Goal: Information Seeking & Learning: Learn about a topic

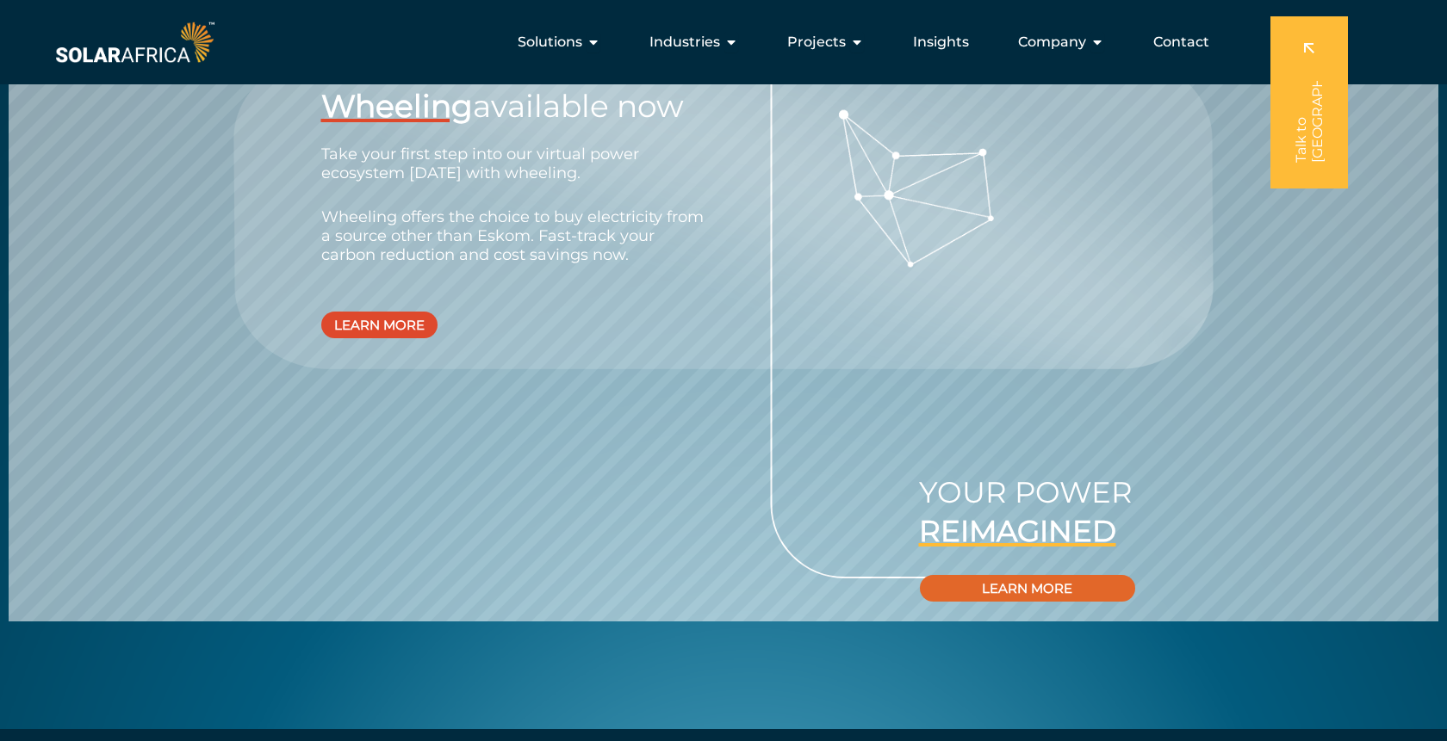
scroll to position [2380, 0]
click at [427, 493] on div "YOUR POWER REIMAGINED LEARN MORE" at bounding box center [724, 538] width 840 height 152
click at [474, 462] on div "YOUR POWER REIMAGINED LEARN MORE" at bounding box center [724, 538] width 840 height 152
click at [518, 425] on div "Wheeling available now Take your first step into our virtual power ecosystem [D…" at bounding box center [724, 213] width 840 height 465
